Goal: Task Accomplishment & Management: Manage account settings

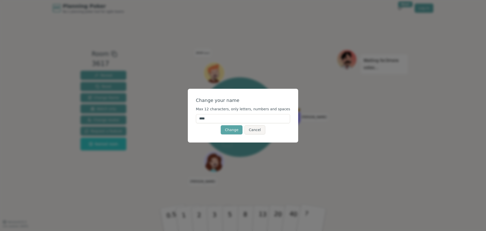
drag, startPoint x: 218, startPoint y: 119, endPoint x: 206, endPoint y: 121, distance: 12.6
click at [206, 121] on input "****" at bounding box center [243, 118] width 94 height 9
type input "******"
click at [234, 130] on button "Change" at bounding box center [232, 129] width 22 height 9
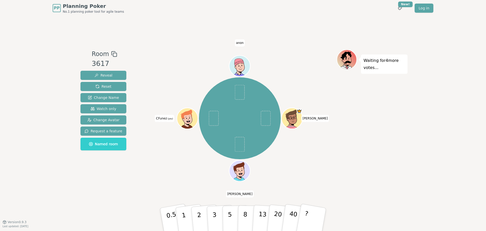
click at [190, 112] on icon at bounding box center [186, 114] width 11 height 11
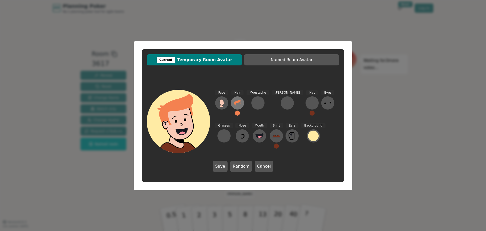
click at [238, 103] on icon at bounding box center [237, 102] width 6 height 7
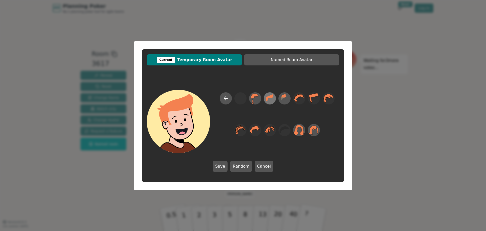
click at [266, 97] on icon at bounding box center [266, 97] width 1 height 1
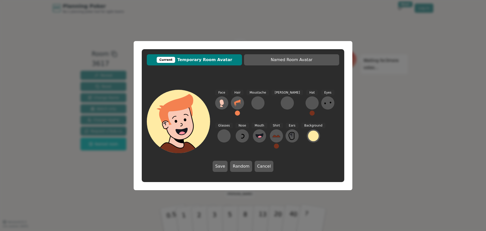
click at [310, 114] on button at bounding box center [312, 112] width 5 height 5
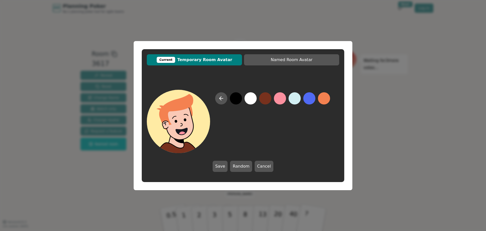
click at [238, 99] on button at bounding box center [236, 98] width 12 height 12
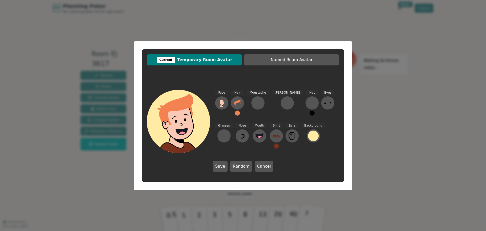
click at [237, 112] on button at bounding box center [237, 112] width 5 height 5
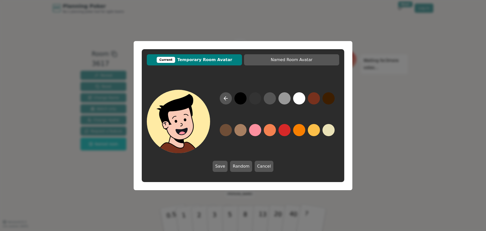
click at [240, 96] on button at bounding box center [240, 98] width 12 height 12
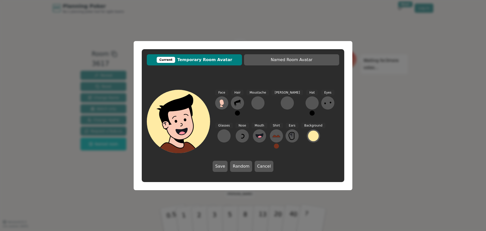
click at [370, 67] on div "Current Temporary Room Avatar Named Room Avatar Face Hair Moustache [PERSON_NAM…" at bounding box center [243, 115] width 486 height 231
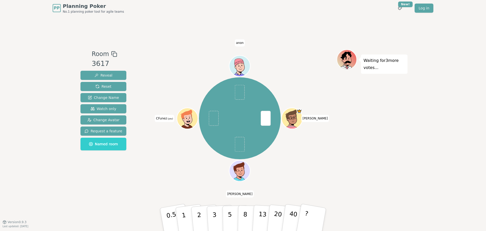
click at [184, 113] on icon at bounding box center [186, 114] width 11 height 11
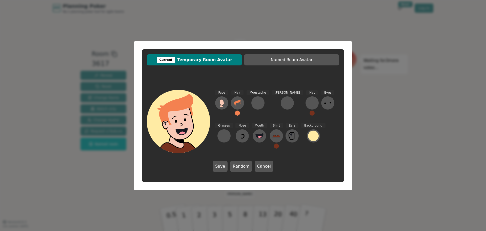
click at [238, 111] on button at bounding box center [237, 112] width 5 height 5
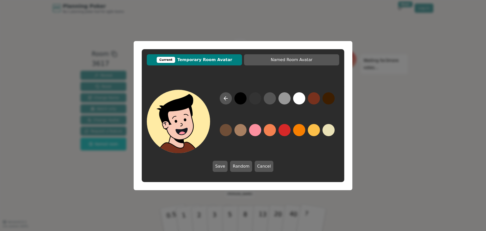
click at [240, 102] on button at bounding box center [240, 98] width 12 height 12
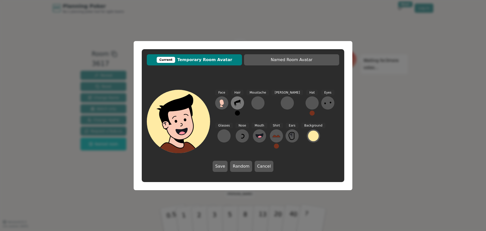
click at [239, 102] on icon at bounding box center [237, 102] width 6 height 7
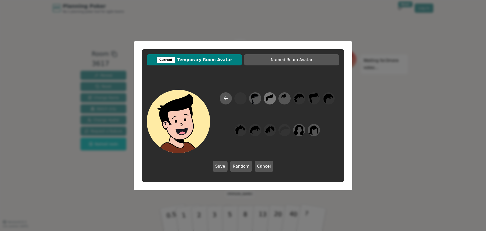
click at [267, 97] on icon at bounding box center [270, 98] width 8 height 8
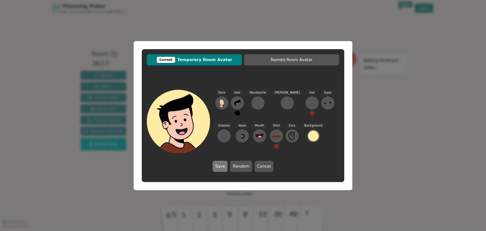
click at [224, 165] on button "Save" at bounding box center [220, 166] width 15 height 11
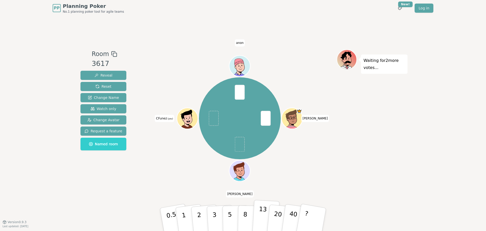
click at [264, 213] on p "13" at bounding box center [262, 219] width 9 height 28
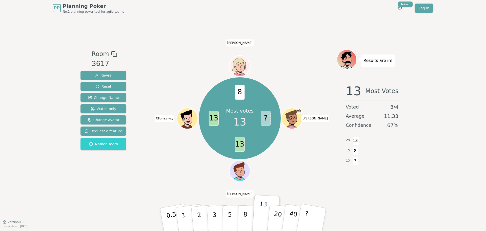
click at [190, 116] on icon at bounding box center [188, 116] width 16 height 2
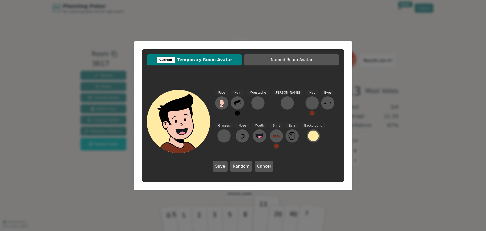
click at [180, 119] on icon at bounding box center [180, 120] width 63 height 7
click at [222, 103] on icon at bounding box center [222, 102] width 4 height 6
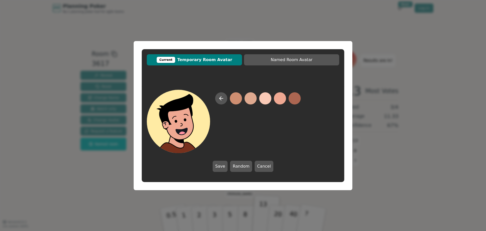
click at [276, 98] on button at bounding box center [280, 98] width 12 height 12
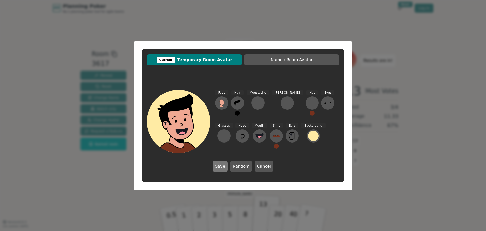
click at [219, 166] on button "Save" at bounding box center [220, 166] width 15 height 11
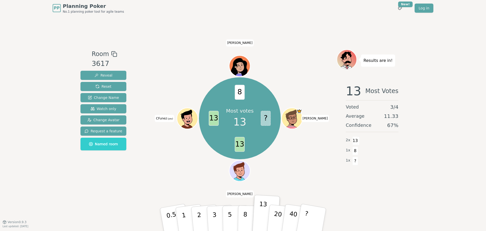
click at [189, 123] on circle at bounding box center [189, 122] width 3 height 3
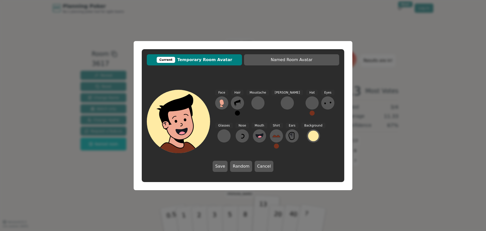
click at [324, 104] on icon at bounding box center [328, 103] width 8 height 8
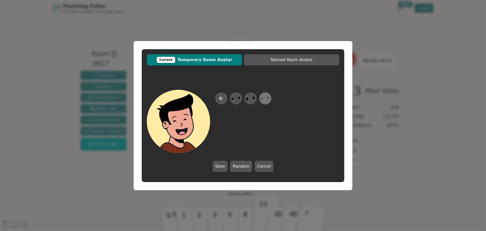
click at [266, 98] on icon at bounding box center [265, 97] width 10 height 11
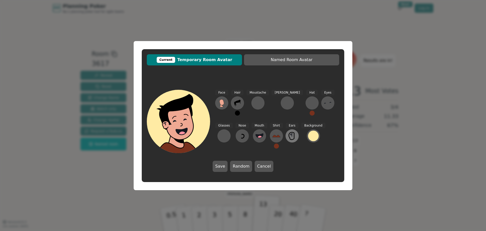
click at [288, 135] on icon at bounding box center [292, 136] width 8 height 8
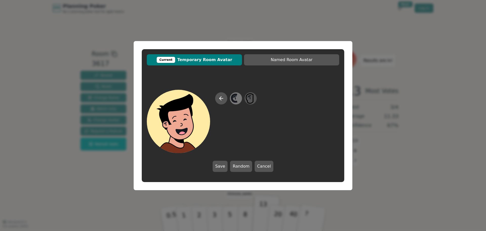
click at [236, 99] on icon at bounding box center [236, 97] width 10 height 11
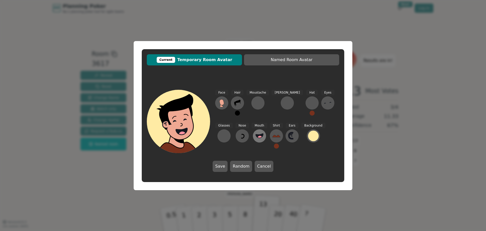
click at [256, 136] on icon at bounding box center [260, 135] width 8 height 4
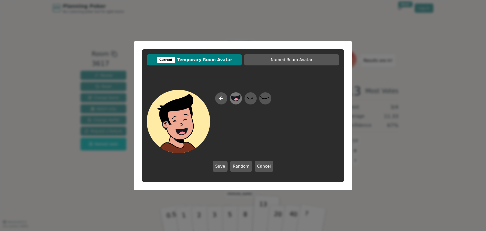
click at [234, 98] on icon at bounding box center [235, 97] width 9 height 5
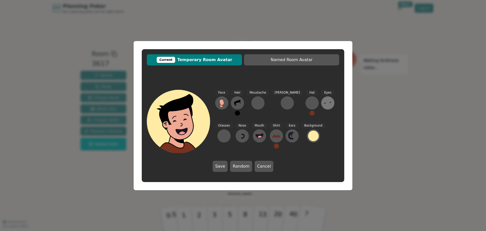
click at [324, 103] on icon at bounding box center [325, 103] width 2 height 1
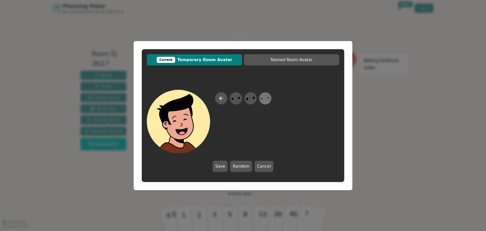
click at [265, 99] on icon at bounding box center [265, 97] width 10 height 11
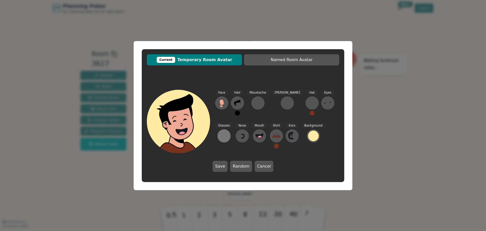
click at [228, 132] on div at bounding box center [224, 136] width 8 height 8
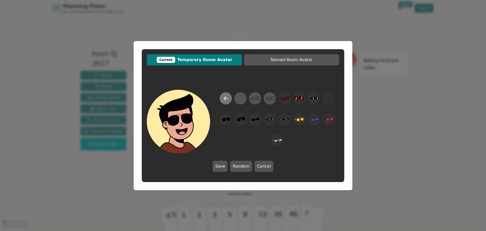
click at [223, 100] on icon at bounding box center [226, 98] width 6 height 6
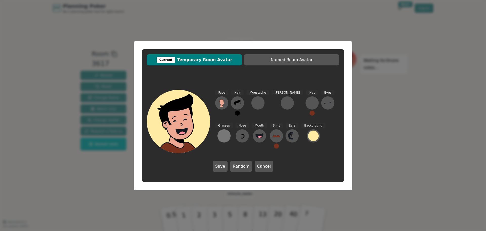
click at [228, 132] on div at bounding box center [224, 136] width 8 height 8
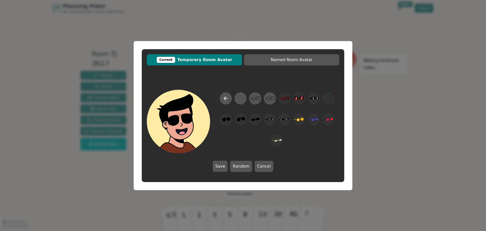
click at [227, 104] on div at bounding box center [277, 122] width 124 height 61
click at [227, 102] on button at bounding box center [226, 98] width 12 height 12
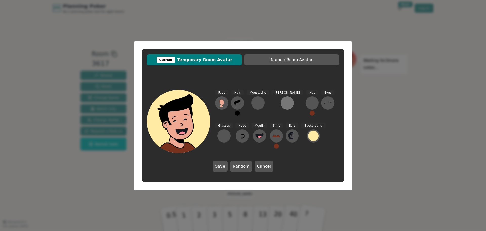
click at [283, 104] on div at bounding box center [287, 103] width 8 height 8
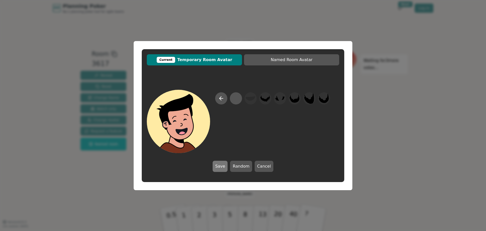
click at [223, 165] on button "Save" at bounding box center [220, 166] width 15 height 11
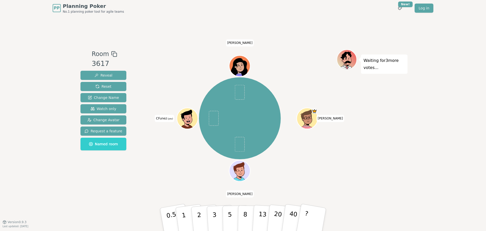
click at [188, 124] on div at bounding box center [188, 124] width 21 height 18
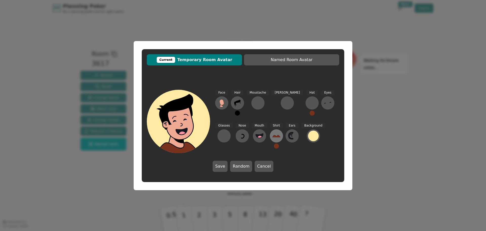
click at [272, 137] on icon at bounding box center [276, 136] width 8 height 8
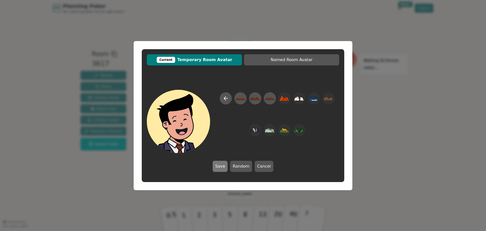
click at [220, 167] on button "Save" at bounding box center [220, 166] width 15 height 11
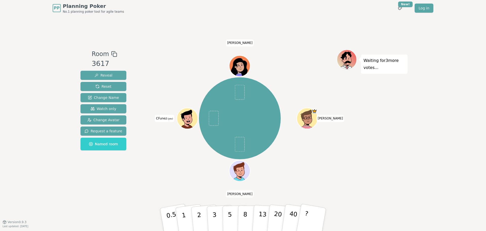
click at [187, 122] on icon at bounding box center [189, 122] width 10 height 4
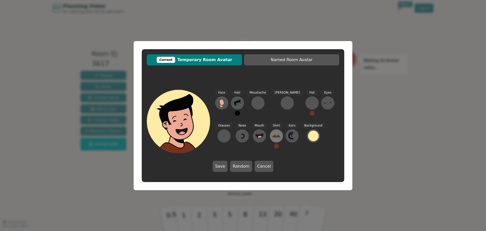
click at [272, 137] on icon at bounding box center [276, 136] width 8 height 2
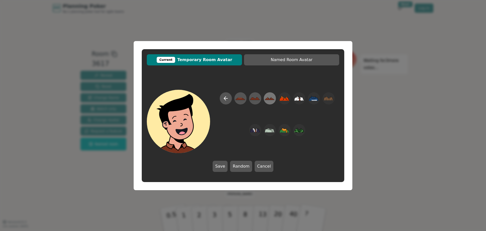
click at [267, 98] on icon at bounding box center [270, 99] width 10 height 2
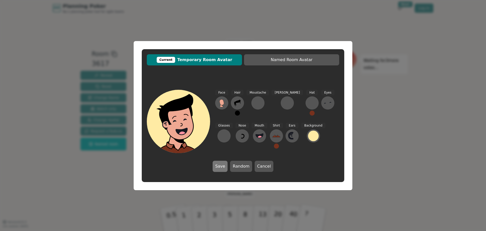
click at [223, 167] on button "Save" at bounding box center [220, 166] width 15 height 11
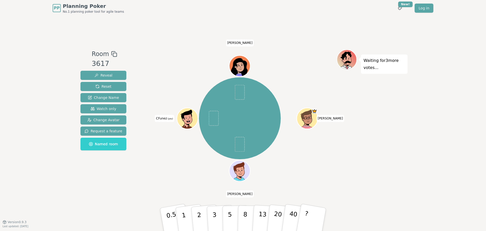
click at [189, 117] on icon at bounding box center [188, 118] width 21 height 3
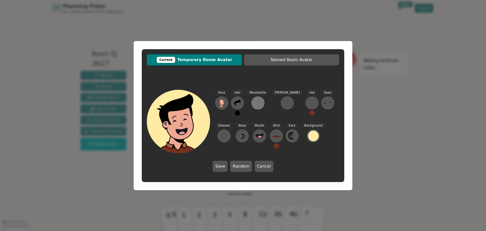
click at [253, 106] on button at bounding box center [257, 102] width 13 height 13
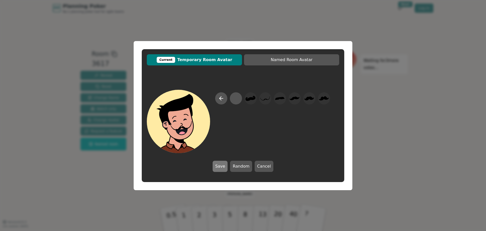
click at [218, 165] on button "Save" at bounding box center [220, 166] width 15 height 11
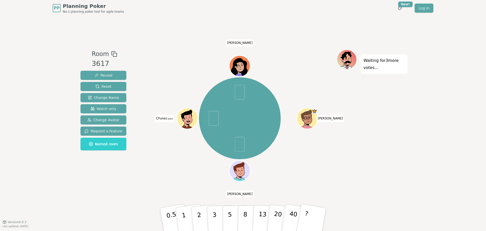
click at [185, 122] on icon at bounding box center [189, 122] width 10 height 4
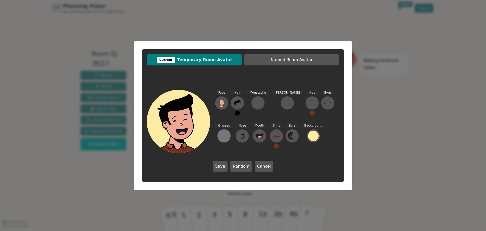
click at [228, 132] on div at bounding box center [224, 136] width 8 height 8
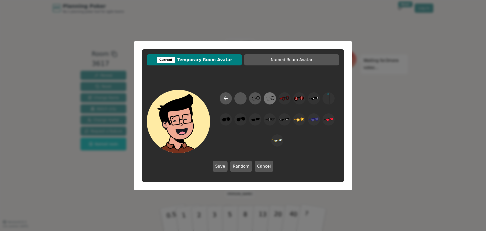
click at [270, 97] on icon at bounding box center [269, 99] width 4 height 4
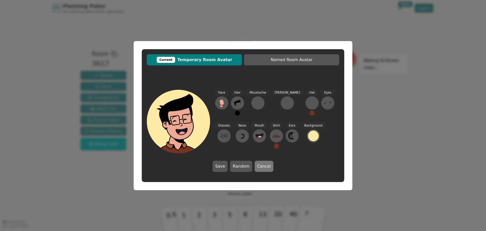
click at [263, 165] on button "Cancel" at bounding box center [264, 166] width 19 height 11
